Goal: Information Seeking & Learning: Learn about a topic

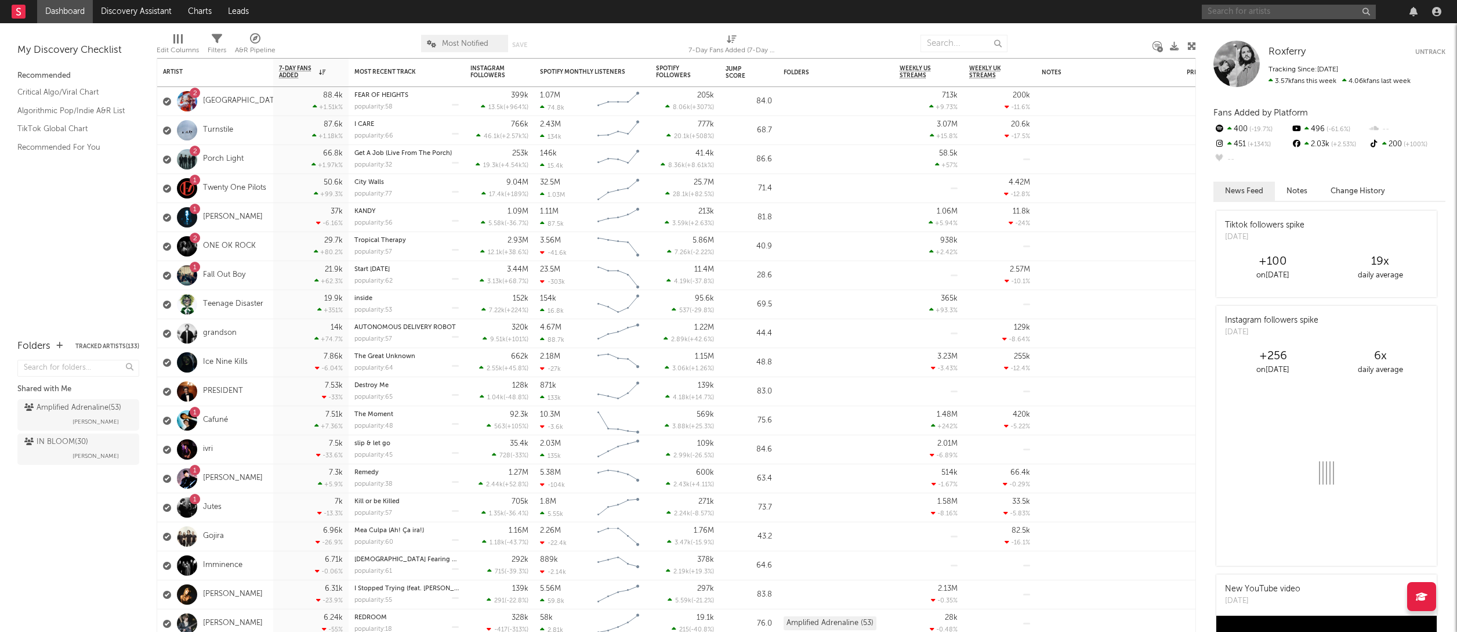
click at [1259, 15] on input "text" at bounding box center [1289, 12] width 174 height 15
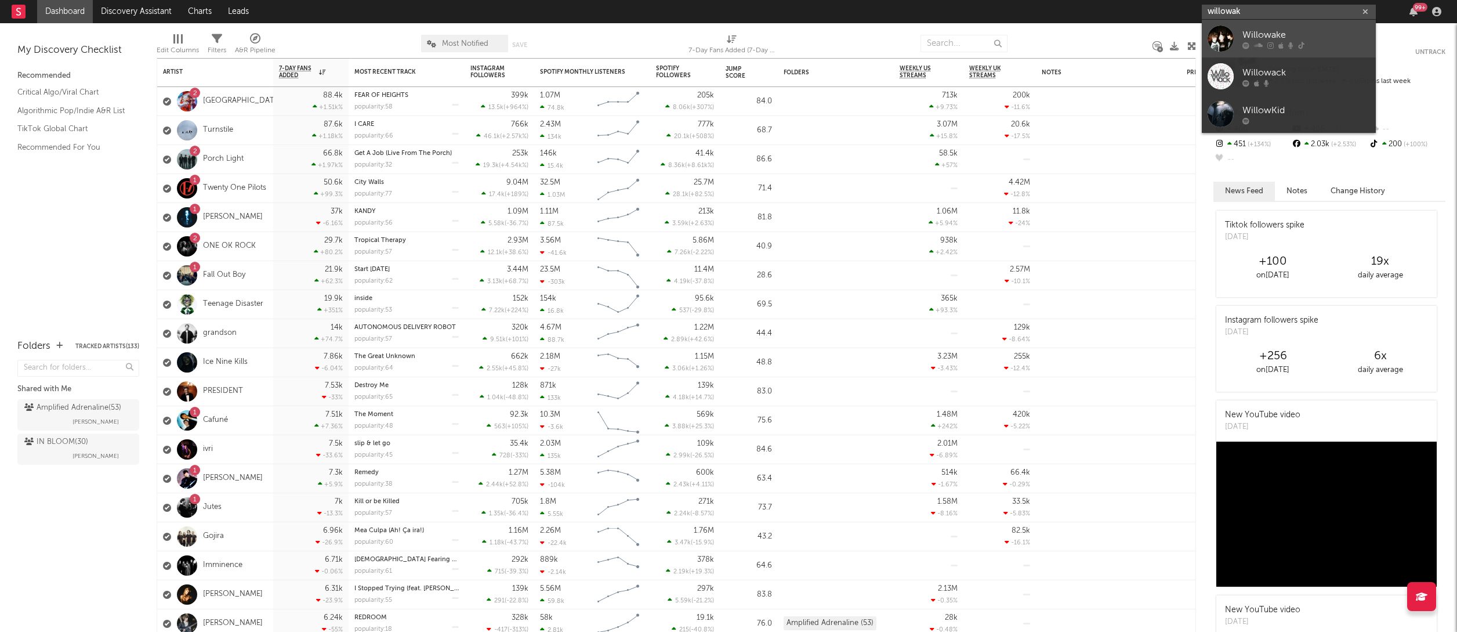
type input "willowak"
click at [1284, 36] on div "Willowake" at bounding box center [1306, 35] width 128 height 14
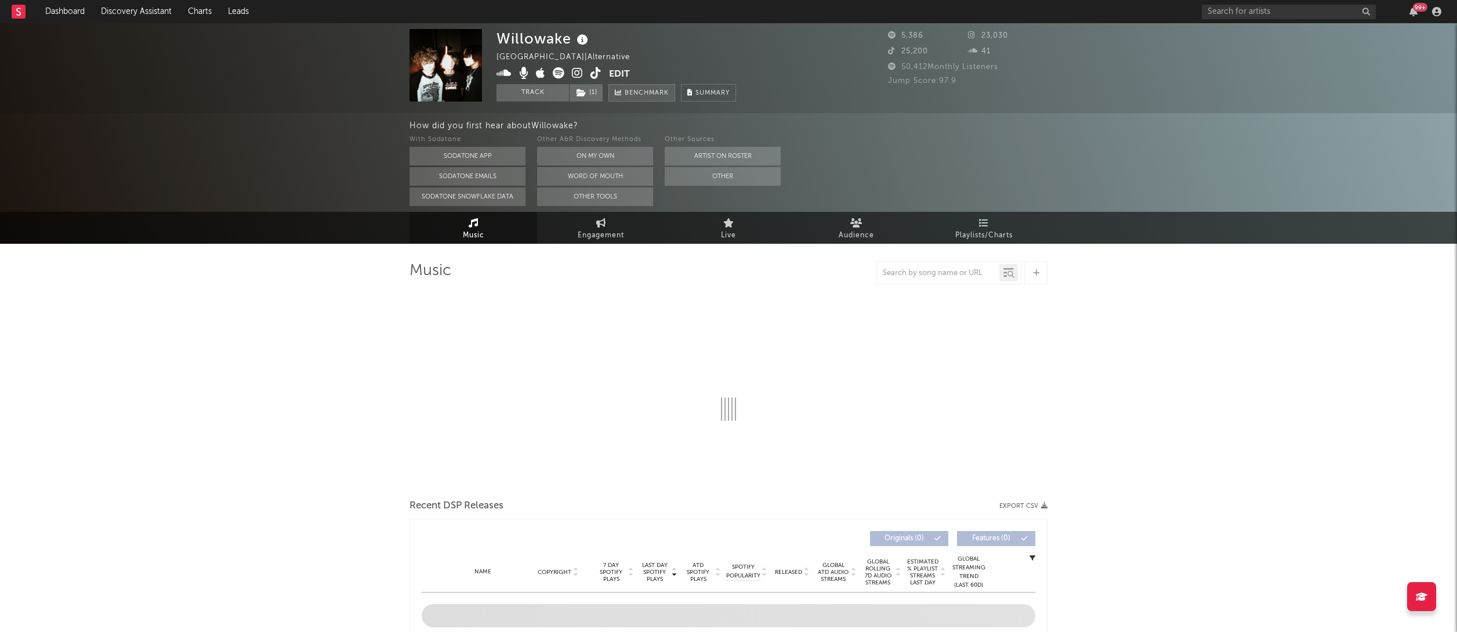
select select "1w"
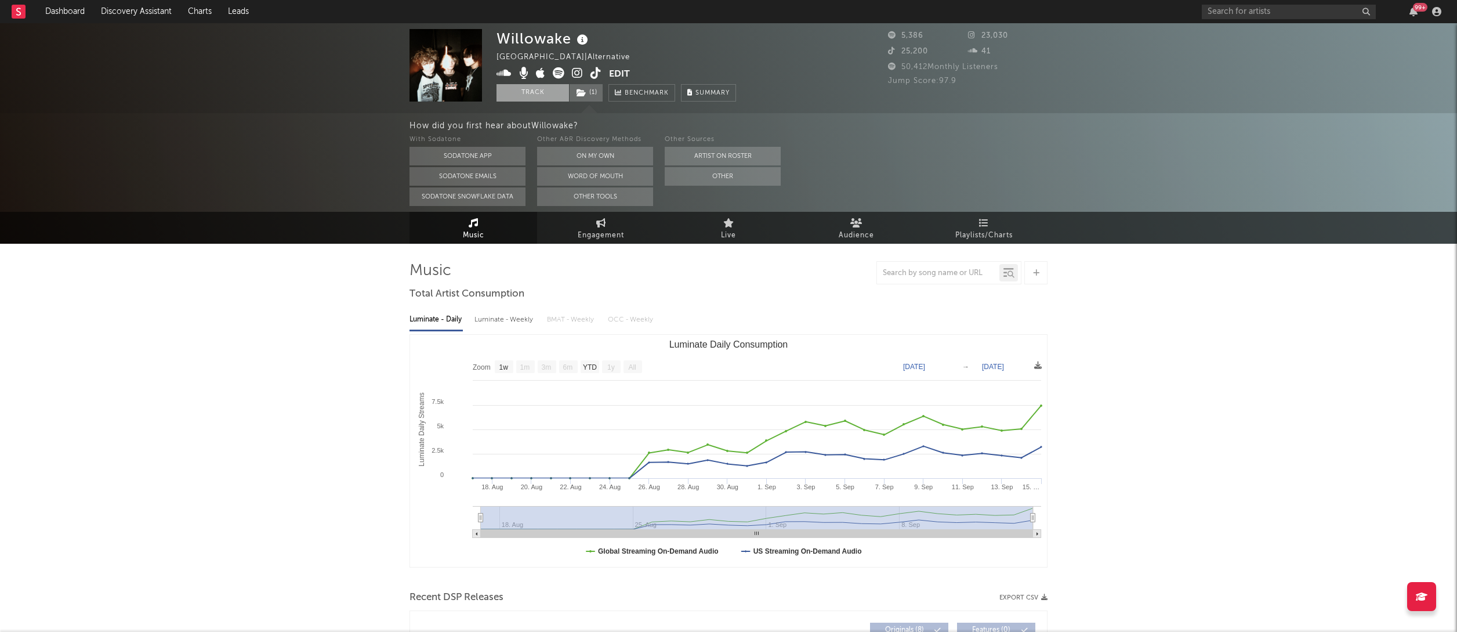
click at [539, 90] on button "Track" at bounding box center [533, 92] width 73 height 17
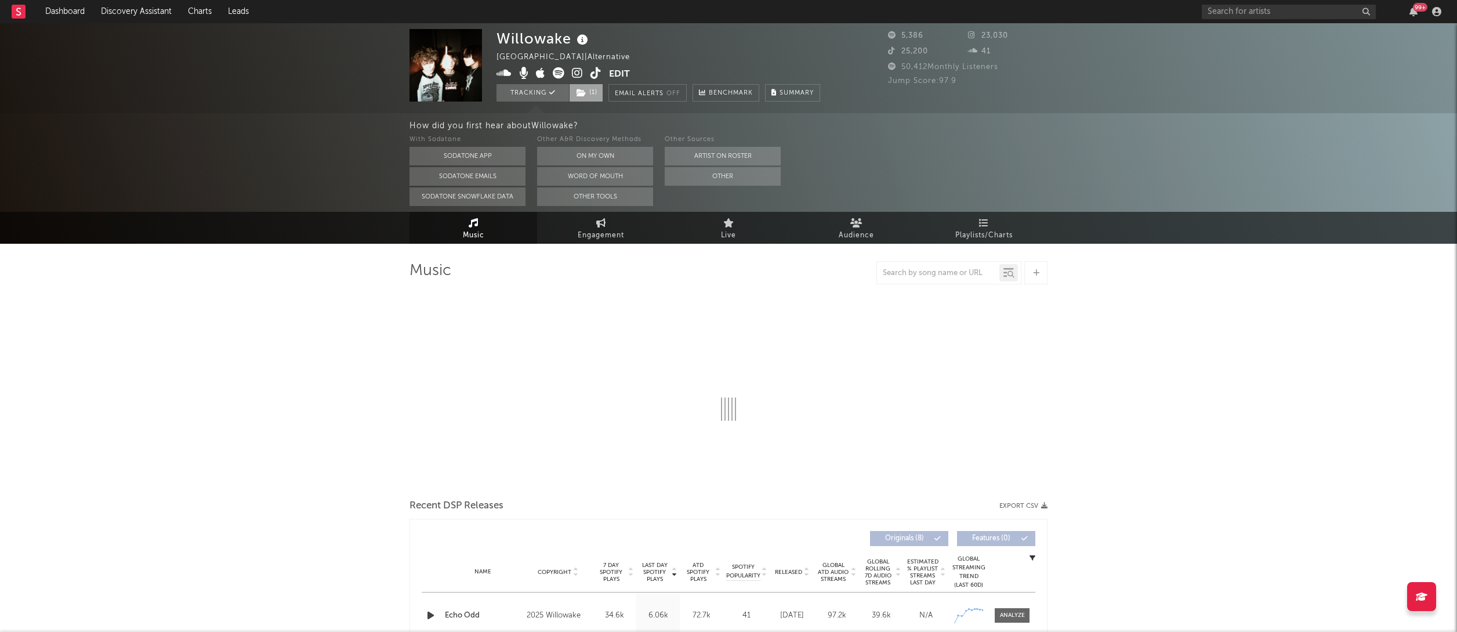
click at [581, 89] on icon at bounding box center [582, 93] width 10 height 8
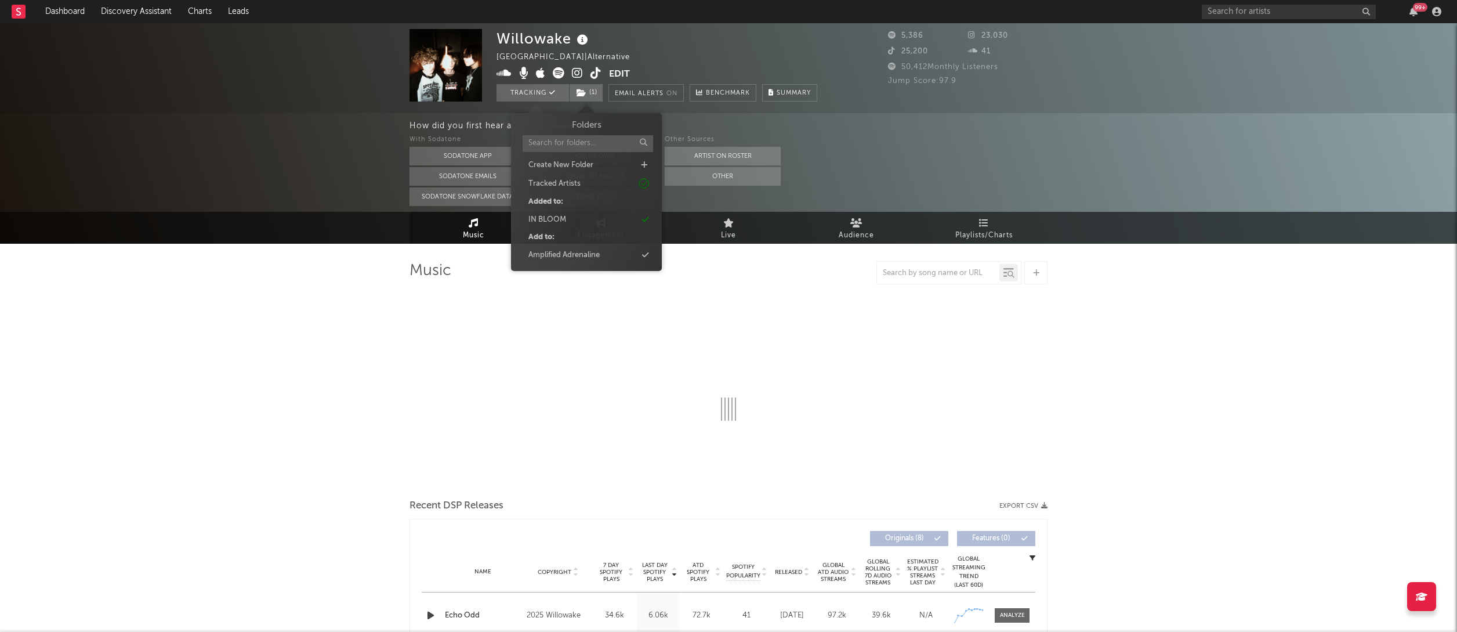
select select "1w"
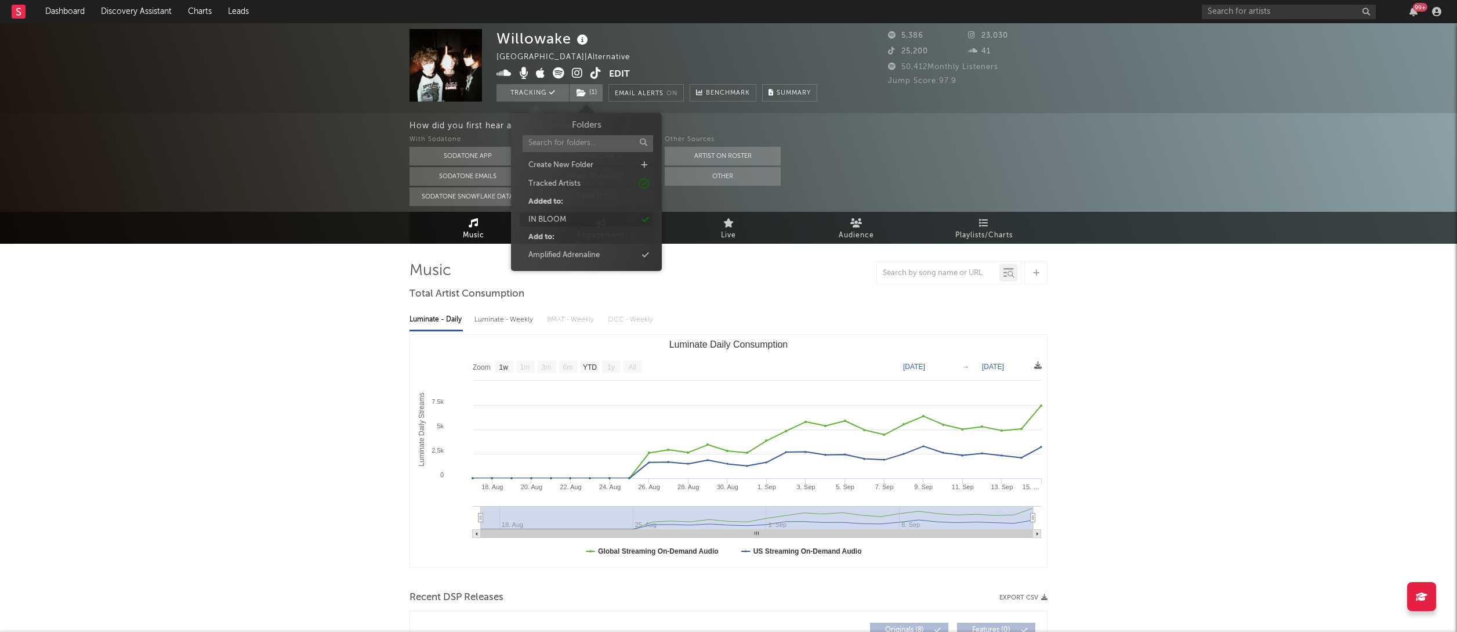
click at [575, 224] on div "IN BLOOM" at bounding box center [586, 219] width 133 height 15
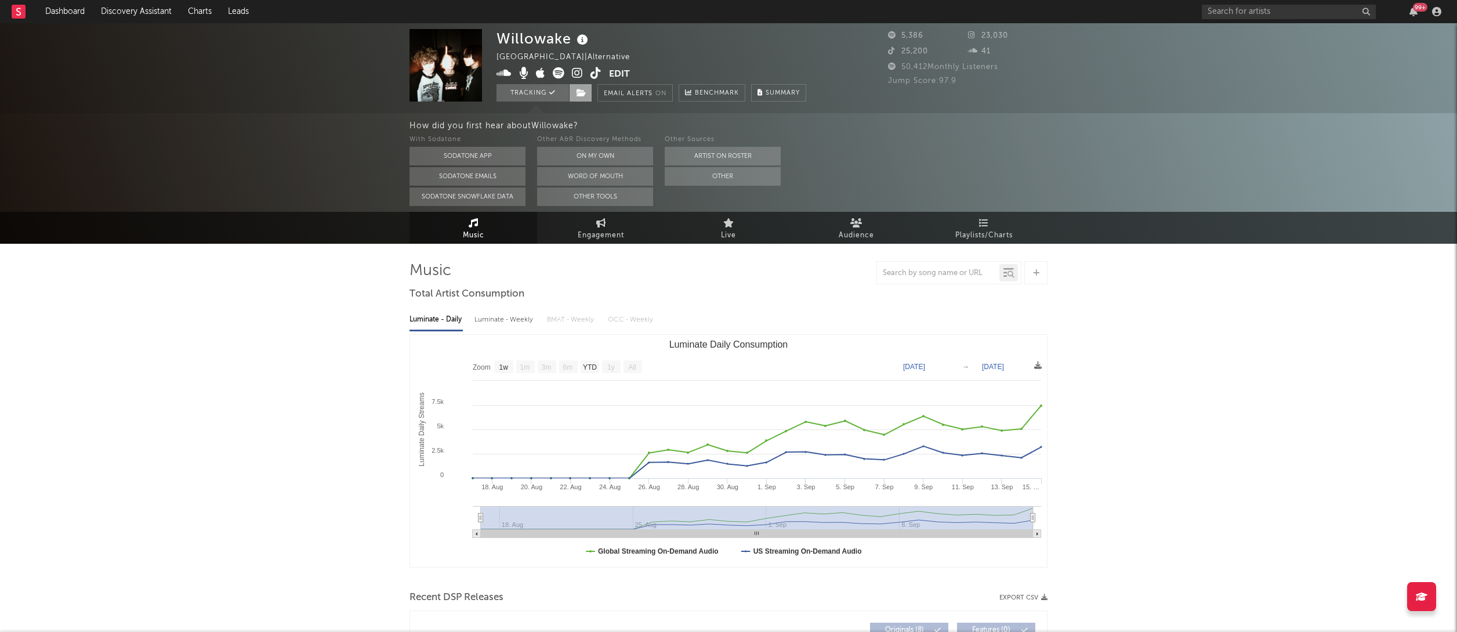
click at [585, 92] on icon at bounding box center [582, 93] width 10 height 8
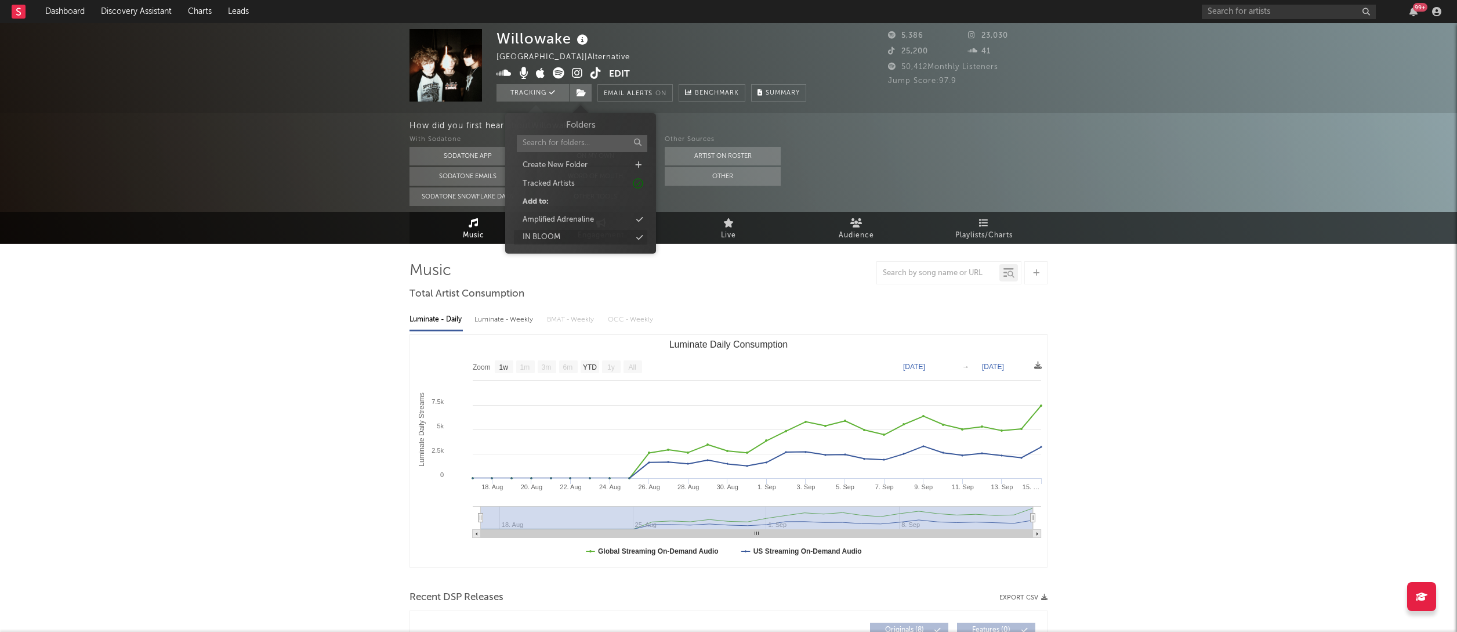
click at [581, 236] on div "IN BLOOM" at bounding box center [580, 237] width 133 height 15
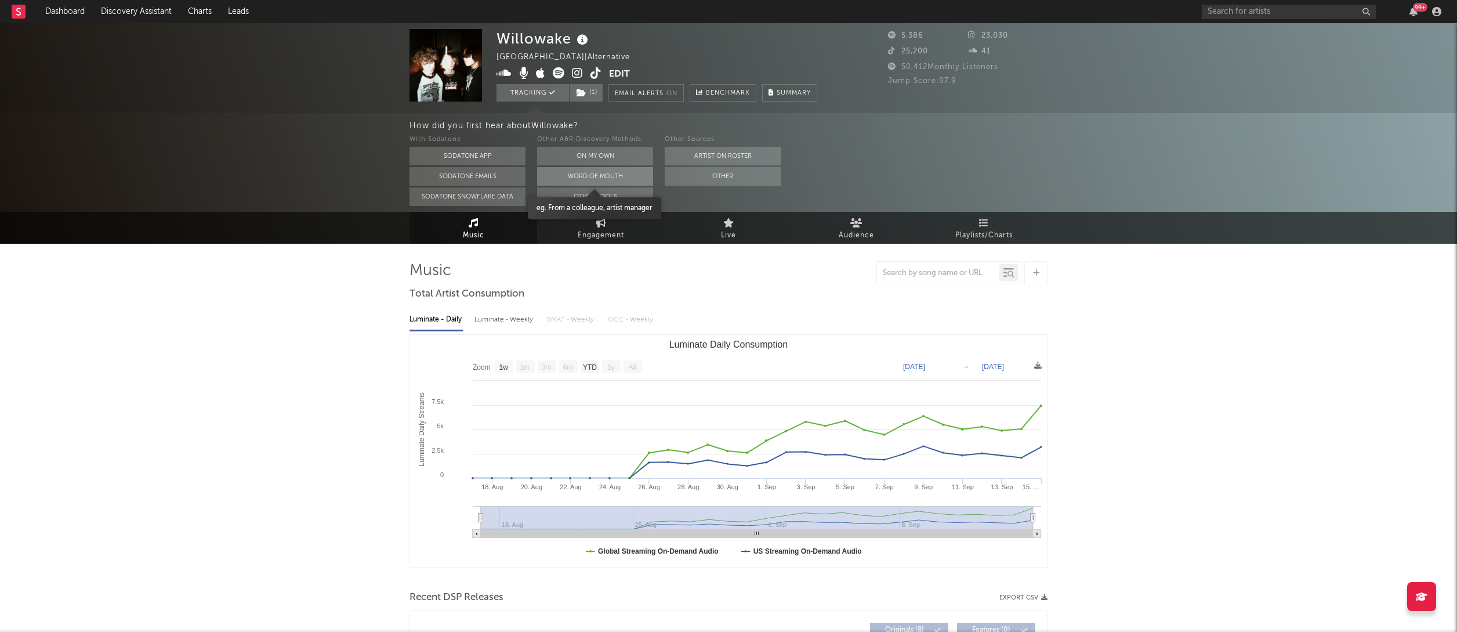
click at [611, 175] on button "Word Of Mouth" at bounding box center [595, 176] width 116 height 19
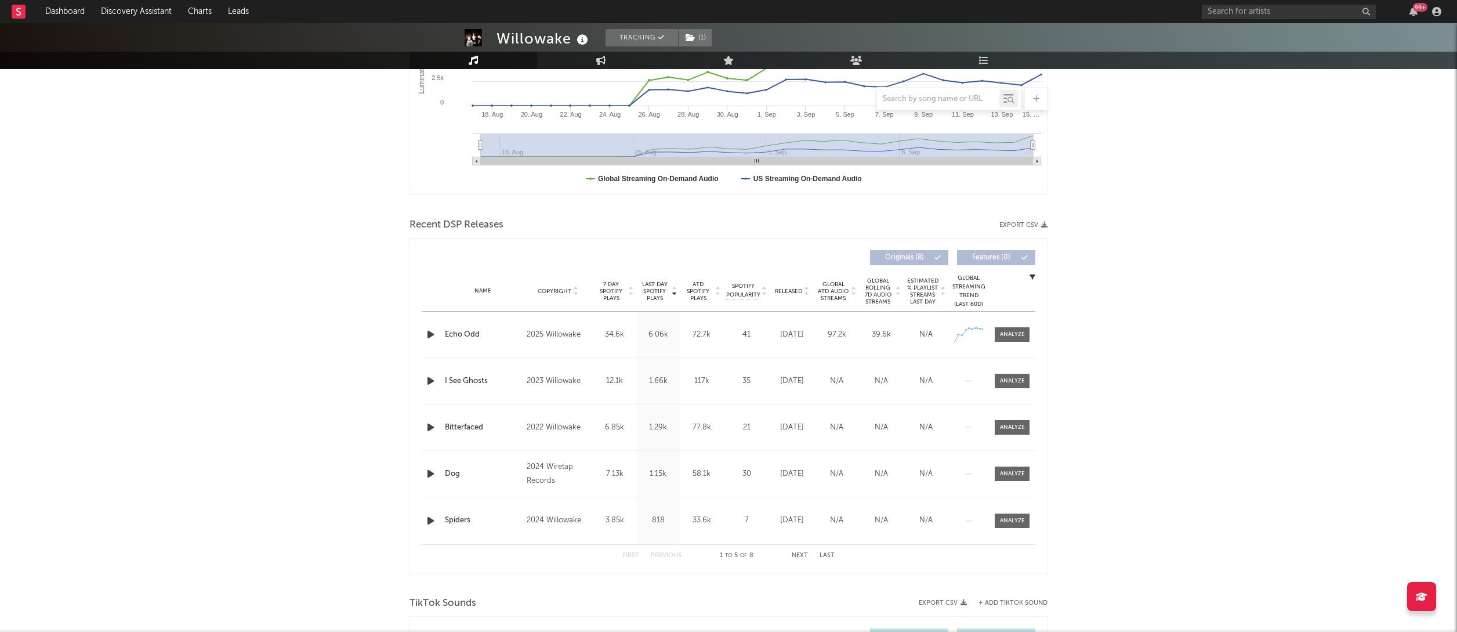
scroll to position [382, 0]
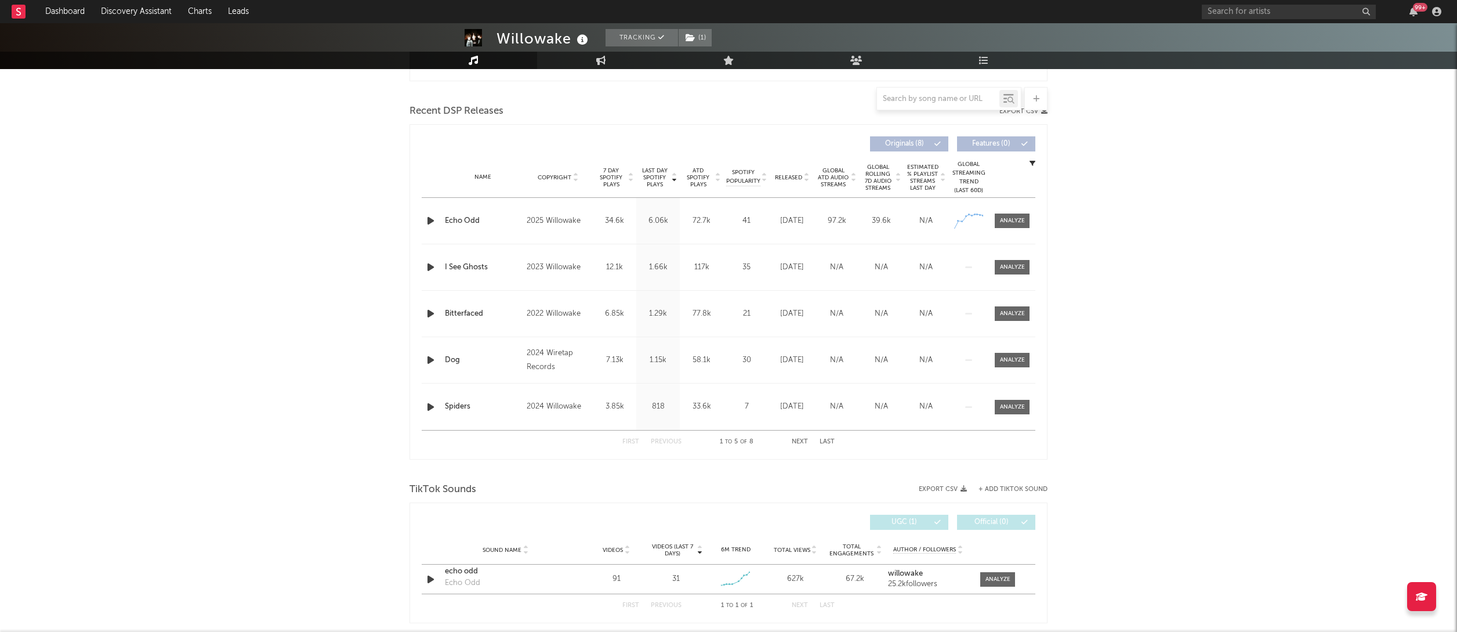
click at [1149, 270] on div "Willowake Tracking ( 1 ) United States | Alternative Edit Tracking ( 1 ) Email …" at bounding box center [728, 407] width 1457 height 1531
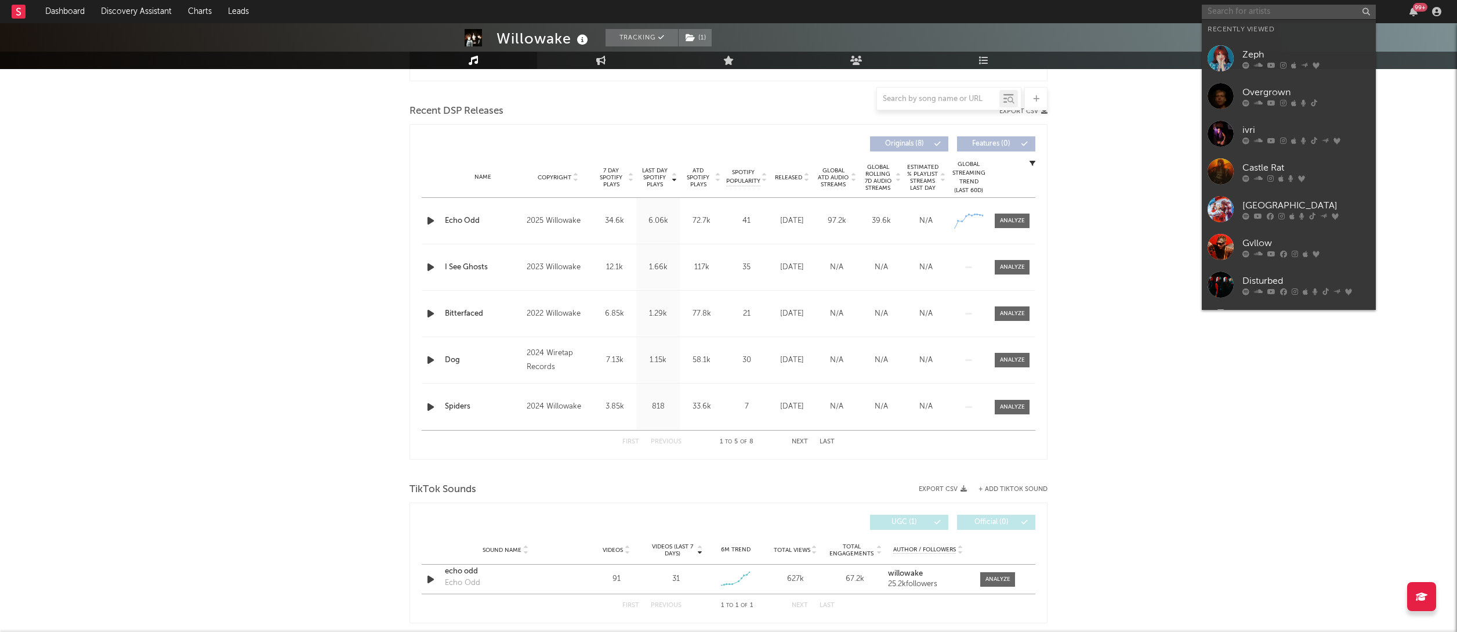
click at [1240, 10] on input "text" at bounding box center [1289, 12] width 174 height 15
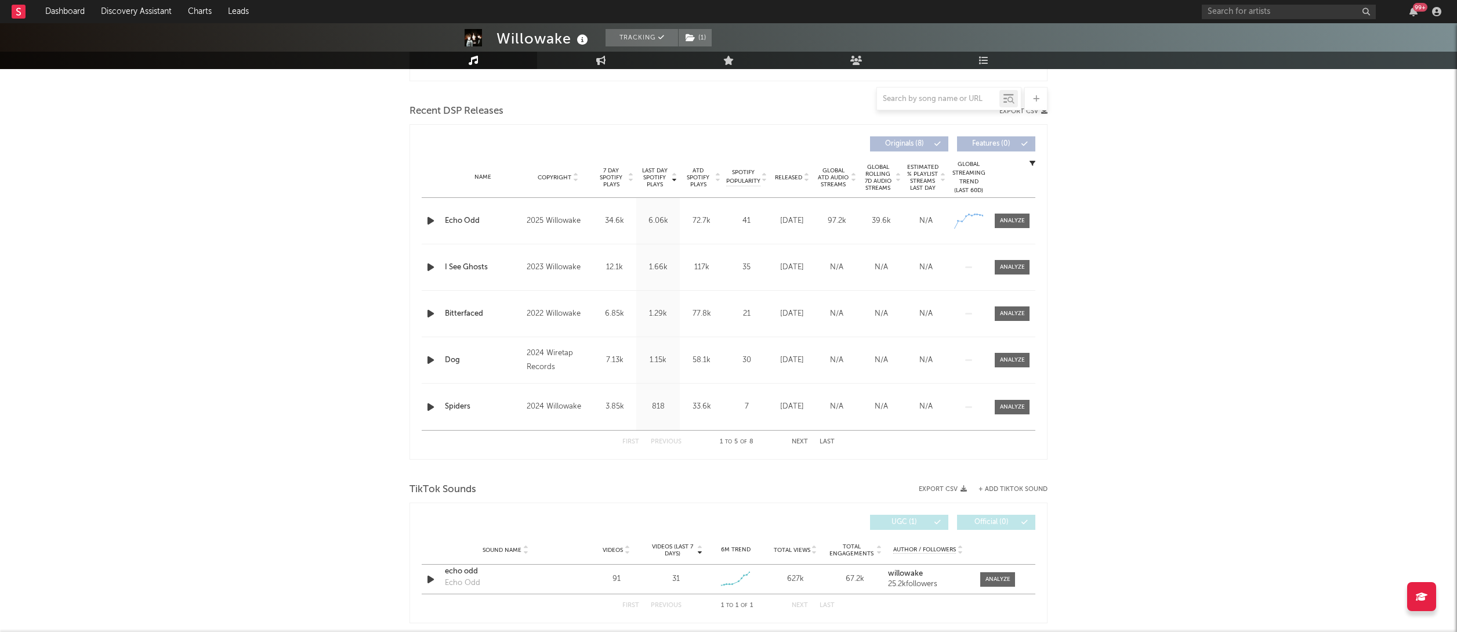
click at [174, 389] on div "Willowake Tracking ( 1 ) United States | Alternative Edit Tracking ( 1 ) Email …" at bounding box center [728, 407] width 1457 height 1531
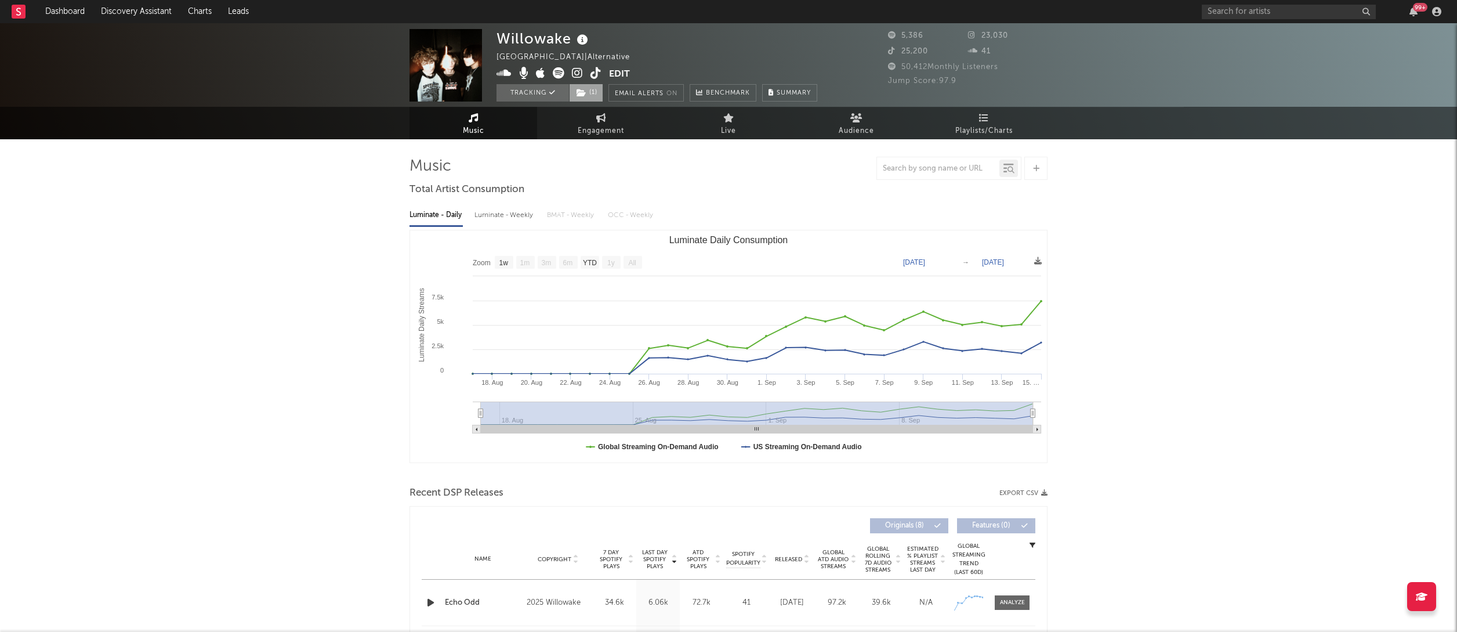
scroll to position [0, 0]
click at [594, 72] on icon at bounding box center [595, 73] width 11 height 12
click at [577, 72] on icon at bounding box center [577, 73] width 11 height 12
